Goal: Information Seeking & Learning: Learn about a topic

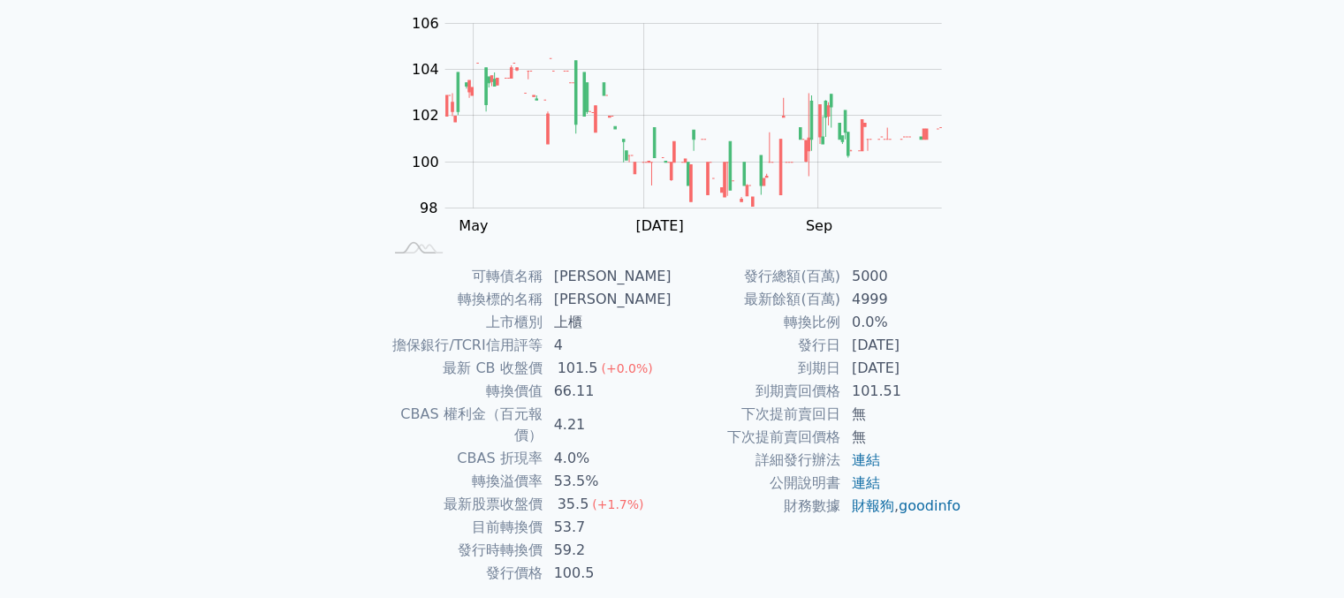
scroll to position [219, 0]
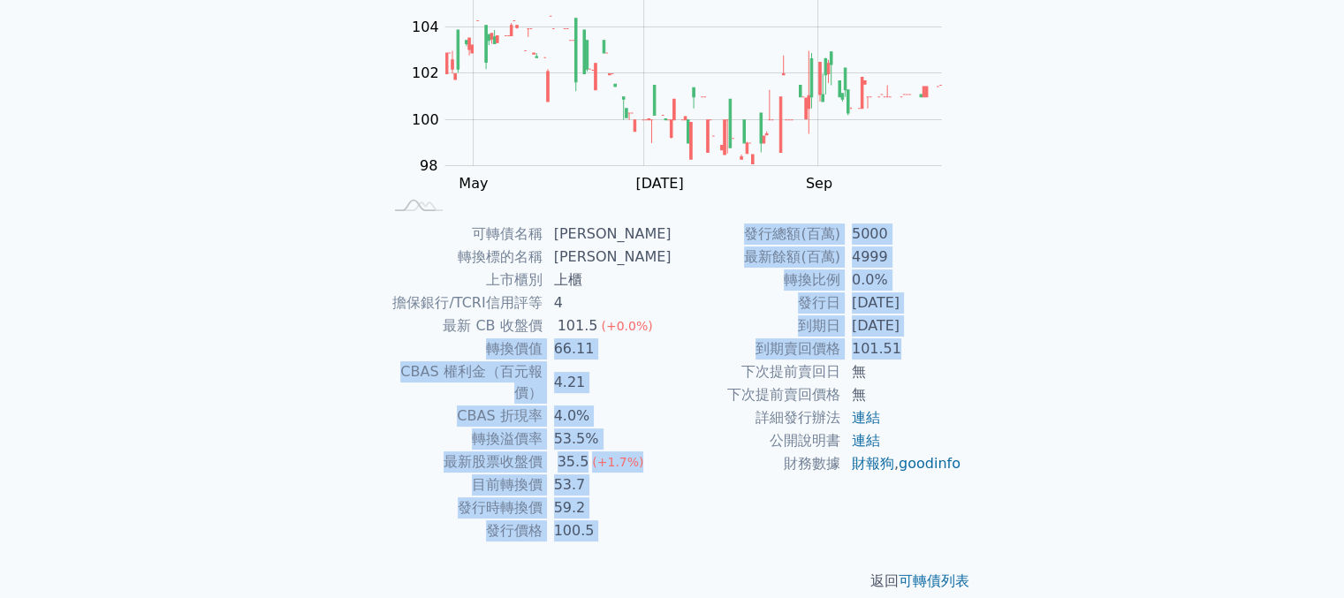
drag, startPoint x: 898, startPoint y: 356, endPoint x: 420, endPoint y: 354, distance: 478.1
click at [420, 354] on div "可轉債名稱 榮剛七 轉換標的名稱 榮剛 上市櫃別 上櫃 擔保銀行/TCRI信用評等 4 最新 CB 收盤價 101.5 (+0.0%) 轉換價值 66.11 …" at bounding box center [672, 383] width 622 height 320
click at [713, 517] on div "發行總額(百萬) 5000 最新餘額(百萬) 4999 轉換比例 0.0% 發行日 2023-07-31 到期日 2026-07-31 到期賣回價格 101.…" at bounding box center [818, 383] width 290 height 320
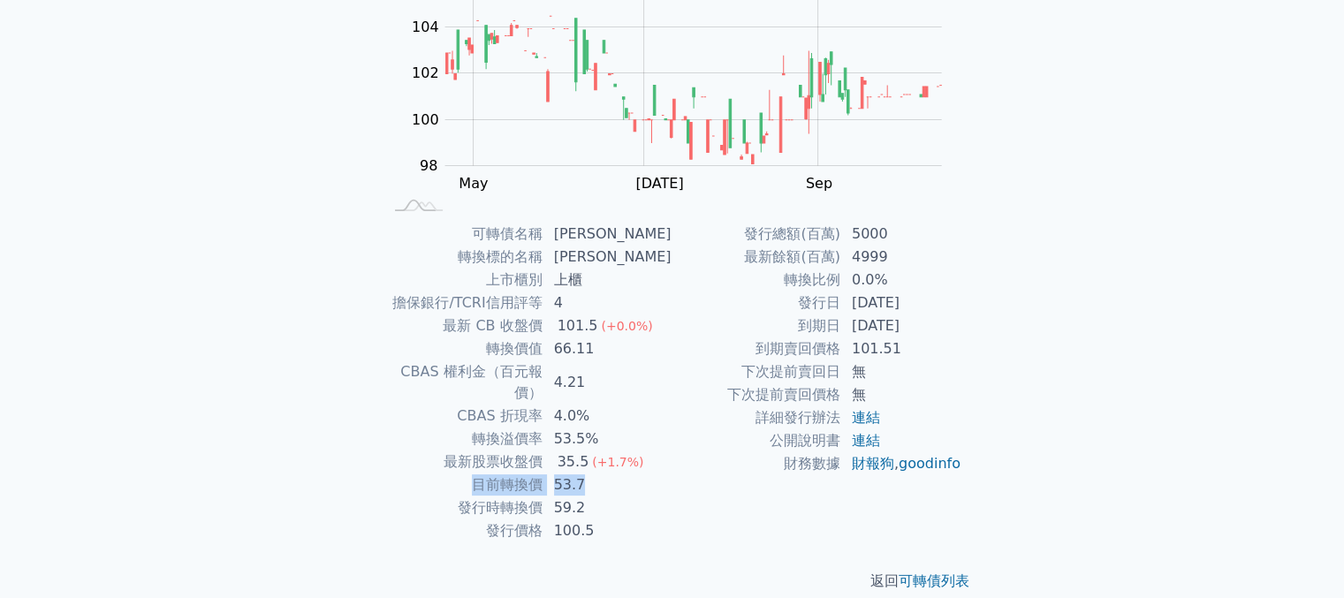
drag, startPoint x: 602, startPoint y: 462, endPoint x: 477, endPoint y: 460, distance: 124.6
click at [477, 474] on tr "目前轉換價 53.7" at bounding box center [528, 485] width 290 height 23
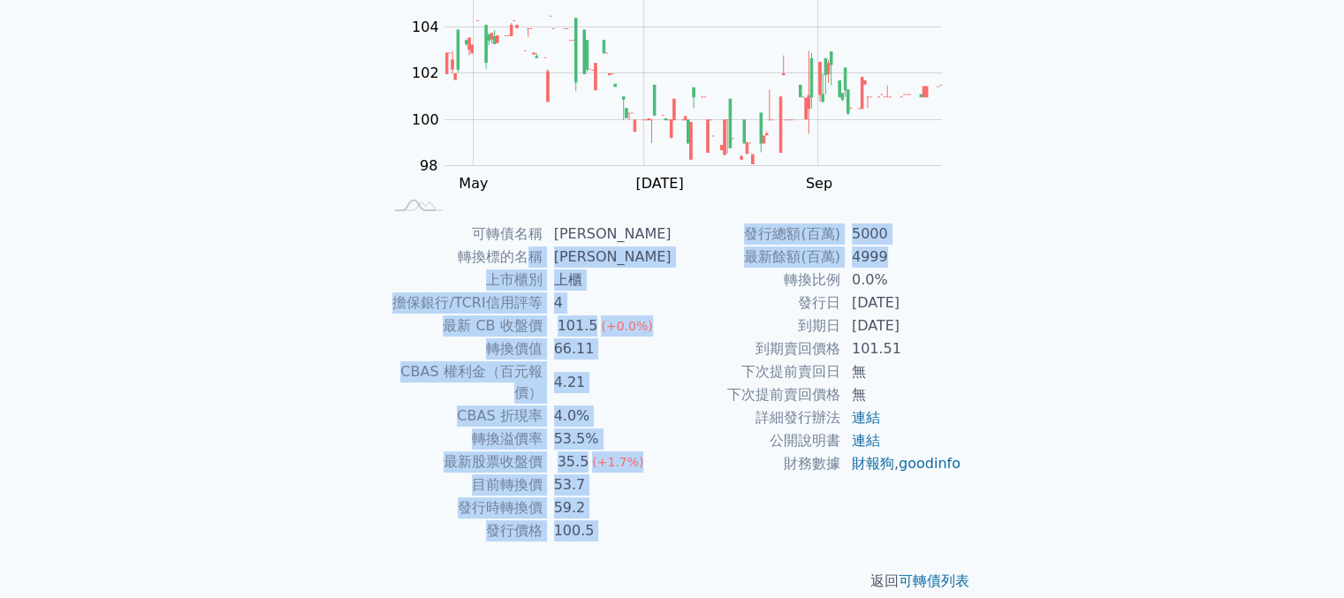
drag, startPoint x: 915, startPoint y: 259, endPoint x: 533, endPoint y: 247, distance: 382.0
click at [533, 247] on div "可轉債名稱 榮剛七 轉換標的名稱 榮剛 上市櫃別 上櫃 擔保銀行/TCRI信用評等 4 最新 CB 收盤價 101.5 (+0.0%) 轉換價值 66.11 …" at bounding box center [672, 383] width 622 height 320
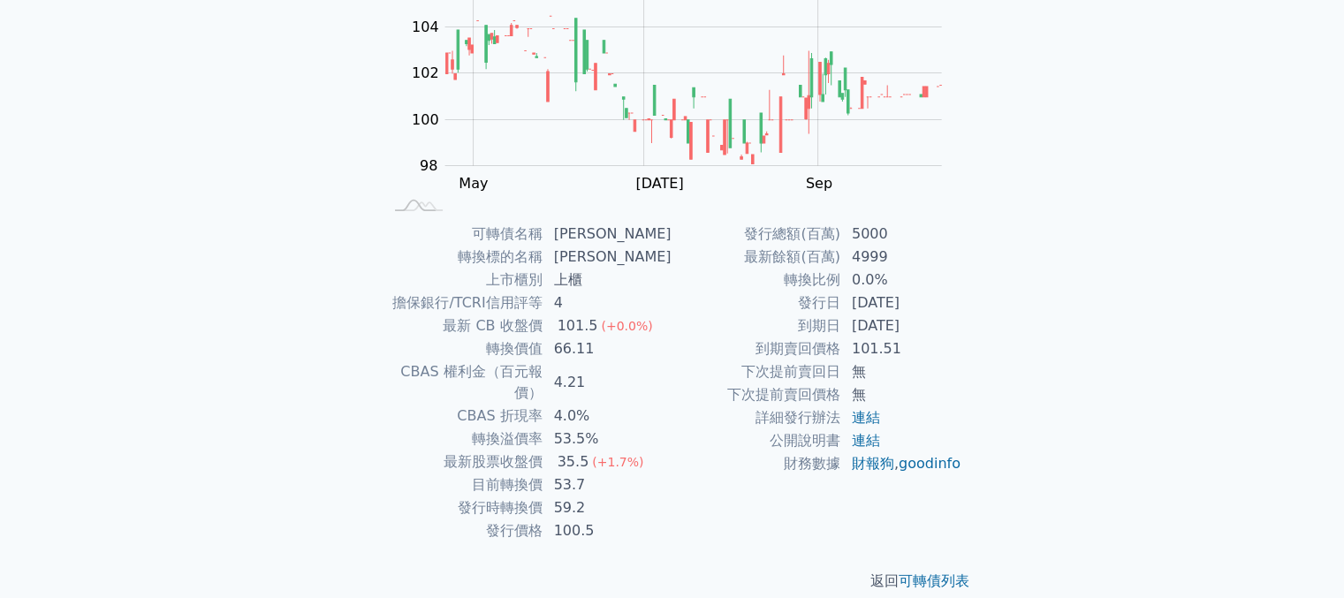
click at [1220, 448] on div "可轉債列表 財務數據 可轉債列表 財務數據 登入／註冊 登入／註冊 可轉債列表 › 50097 榮剛七 50097 榮剛七 可轉債詳細資訊 Zoom Out …" at bounding box center [672, 201] width 1344 height 840
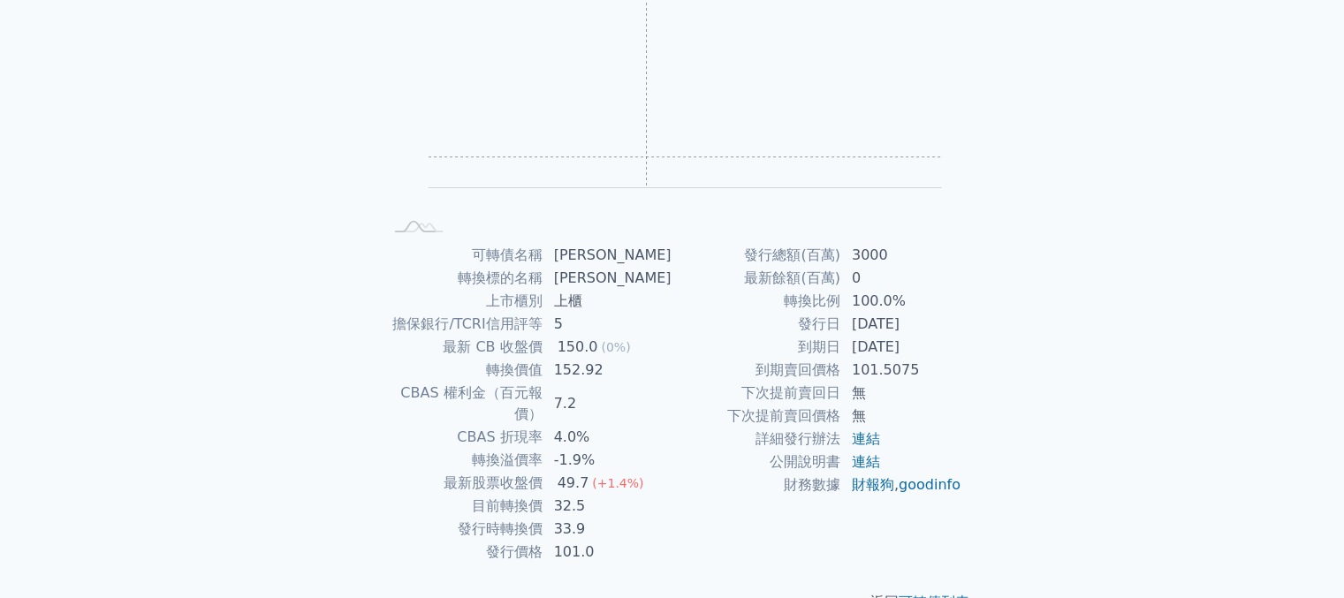
scroll to position [219, 0]
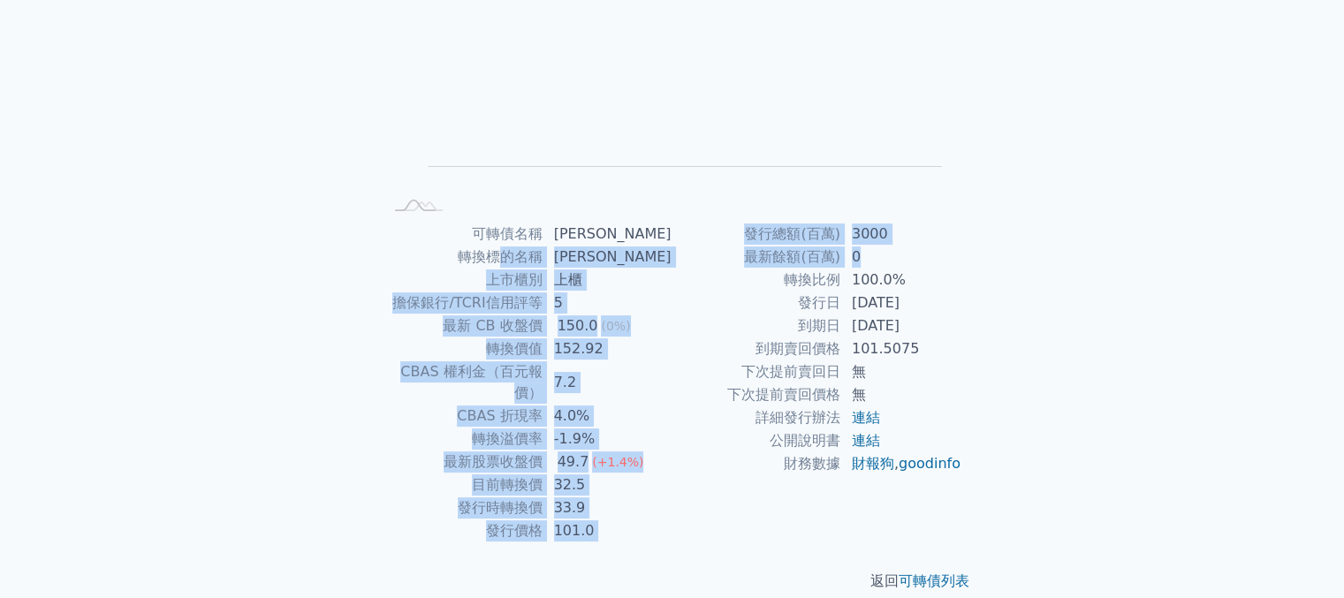
drag, startPoint x: 757, startPoint y: 253, endPoint x: 515, endPoint y: 251, distance: 241.3
click at [515, 251] on div "可轉債名稱 [PERSON_NAME] 轉換標的名稱 [PERSON_NAME] 上市櫃別 上櫃 擔保銀行/TCRI信用評等 5 最新 CB 收盤價 150.…" at bounding box center [672, 383] width 622 height 320
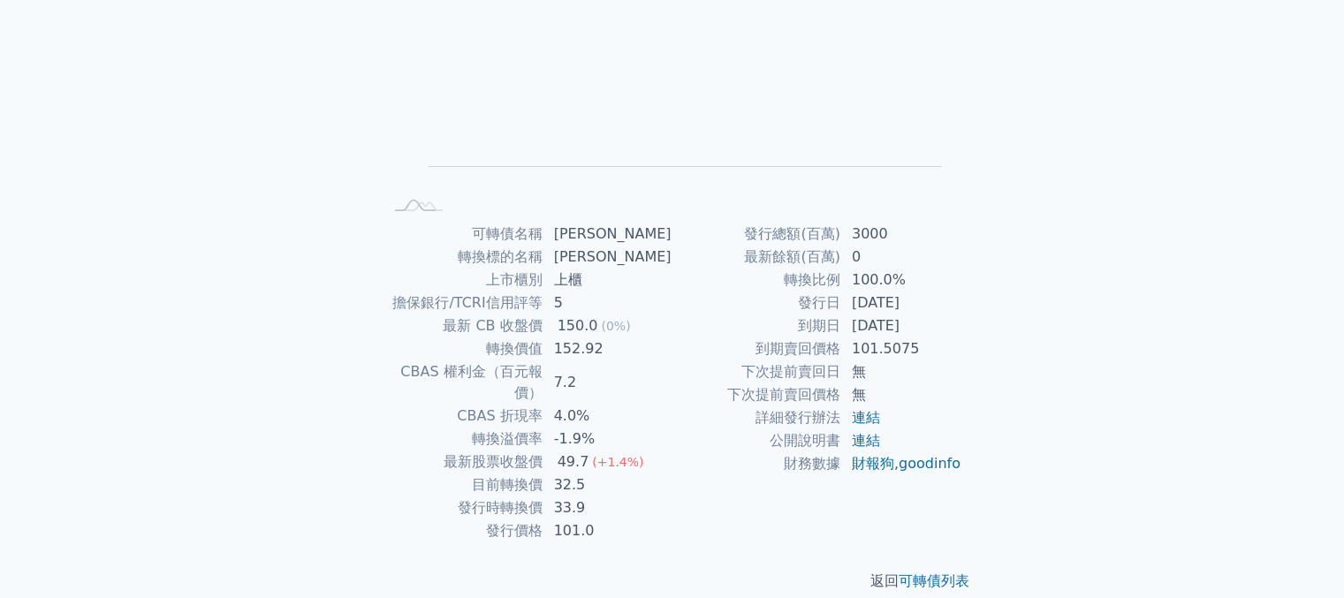
click at [907, 407] on td "連結" at bounding box center [901, 418] width 121 height 23
drag, startPoint x: 589, startPoint y: 485, endPoint x: 527, endPoint y: 450, distance: 71.3
click at [527, 450] on tbody "可轉債名稱 [PERSON_NAME] 轉換標的名稱 [PERSON_NAME] 上市櫃別 上櫃 擔保銀行/TCRI信用評等 5 最新 CB 收盤價 150.…" at bounding box center [528, 383] width 290 height 320
click at [749, 475] on td "財務數據" at bounding box center [757, 464] width 169 height 23
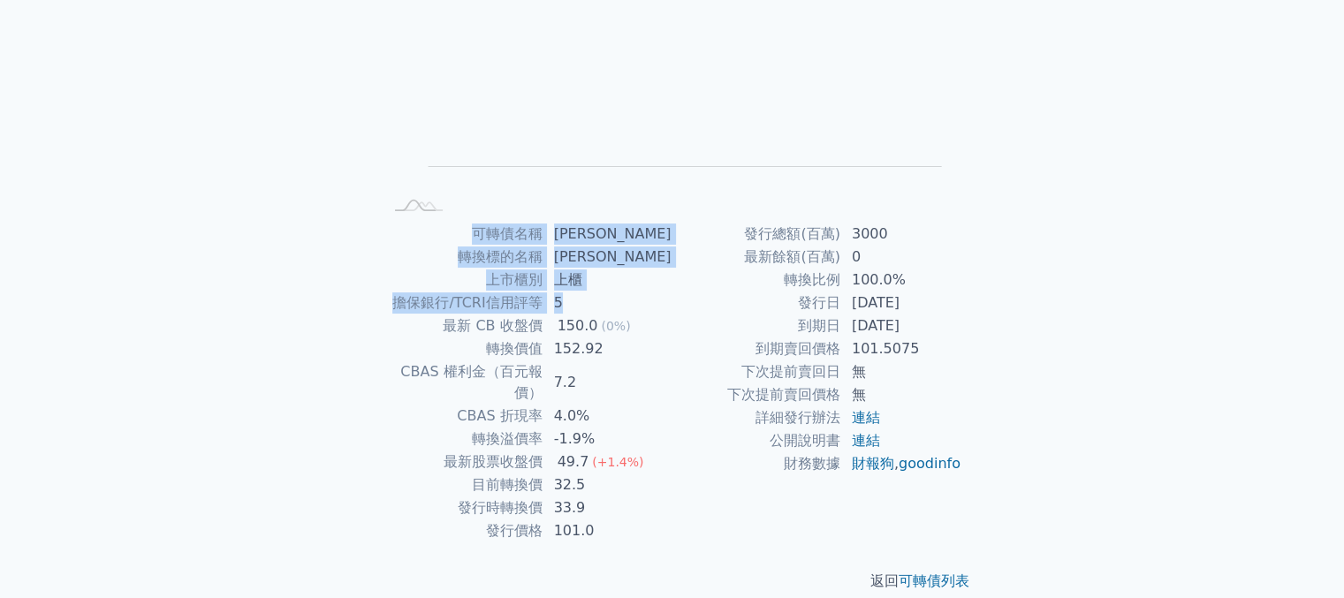
drag, startPoint x: 617, startPoint y: 308, endPoint x: 360, endPoint y: 287, distance: 258.1
click at [360, 287] on div "可轉債列表 › 50096 [PERSON_NAME]六 50096 [PERSON_NAME]六 可轉債詳細資訊 Zoom Out L L Chart cr…" at bounding box center [672, 221] width 679 height 797
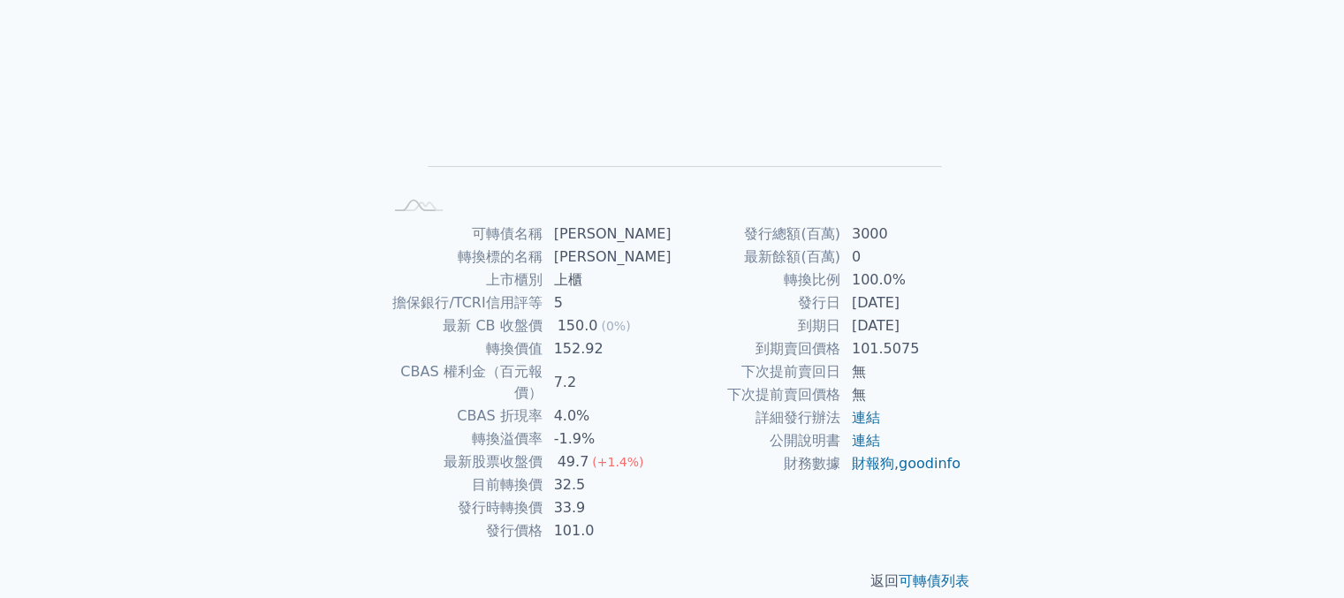
click at [589, 376] on td "7.2" at bounding box center [608, 383] width 129 height 44
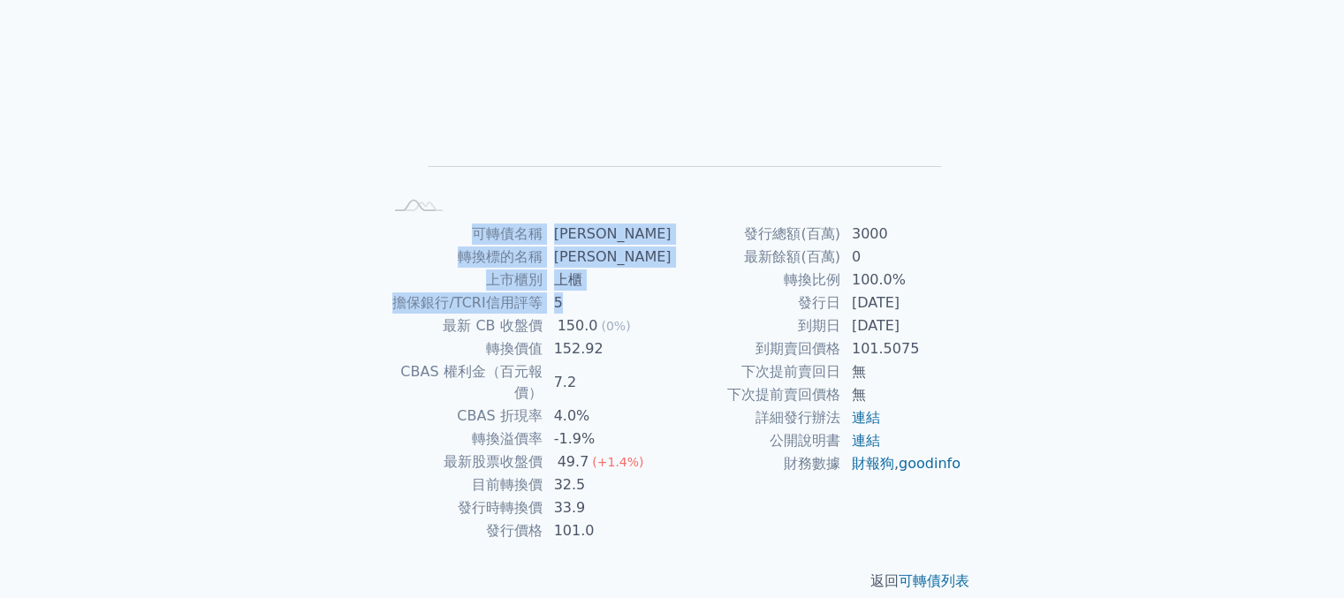
drag, startPoint x: 582, startPoint y: 295, endPoint x: 373, endPoint y: 299, distance: 208.6
click at [373, 299] on div "可轉債名稱 [PERSON_NAME] 轉換標的名稱 [PERSON_NAME] 上市櫃別 上櫃 擔保銀行/TCRI信用評等 5 最新 CB 收盤價 150.…" at bounding box center [672, 383] width 622 height 320
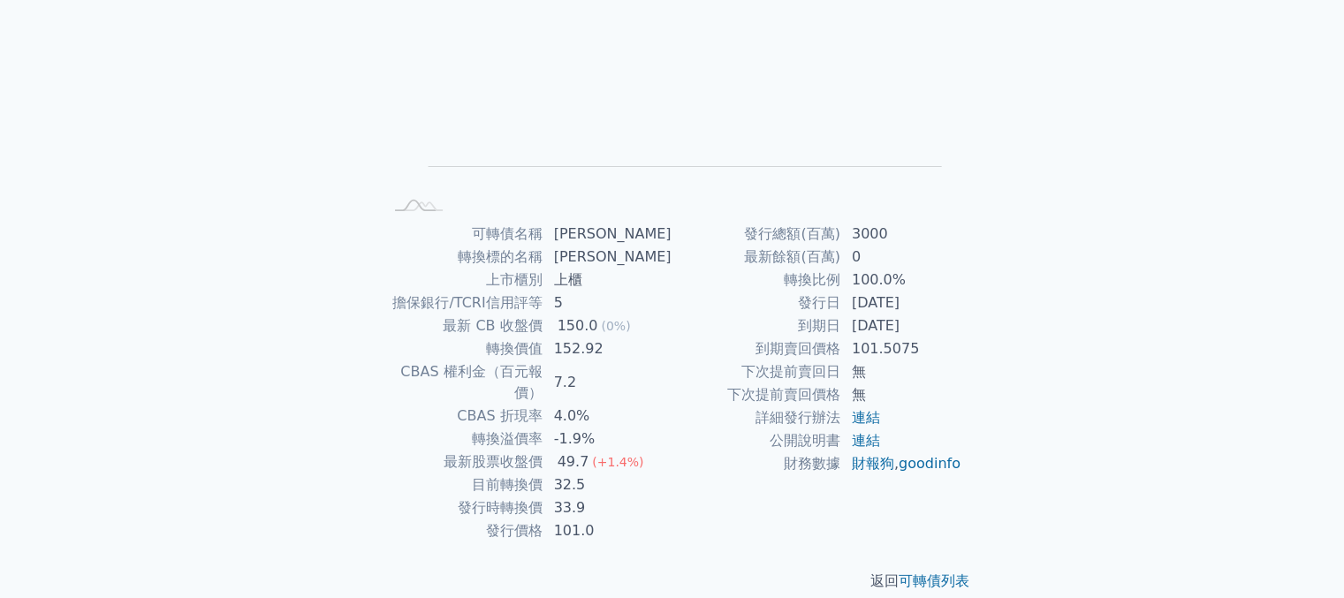
click at [489, 331] on td "最新 CB 收盤價" at bounding box center [463, 326] width 161 height 23
drag, startPoint x: 407, startPoint y: 303, endPoint x: 567, endPoint y: 303, distance: 160.0
click at [567, 303] on tr "擔保銀行/TCRI信用評等 5" at bounding box center [528, 303] width 290 height 23
copy tr "擔保銀行/TCRI信用評等 5"
